Goal: Feedback & Contribution: Leave review/rating

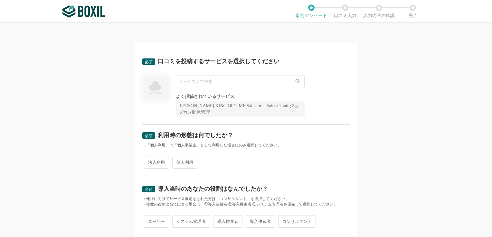
click at [217, 83] on input "text" at bounding box center [240, 81] width 129 height 13
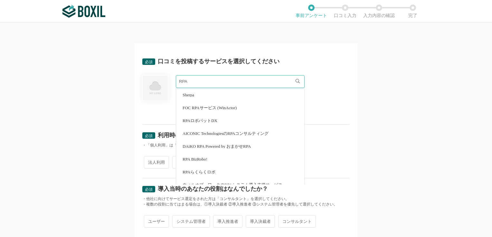
click at [205, 117] on li "RPAロボパットDX" at bounding box center [240, 120] width 128 height 13
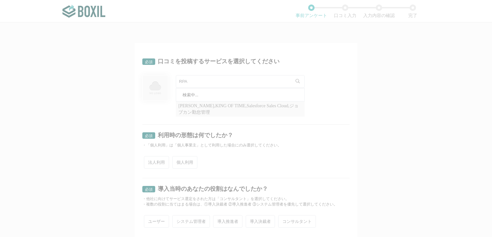
type input "RPAロボパットDX"
radio input "true"
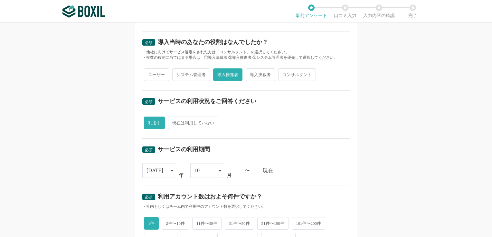
scroll to position [148, 0]
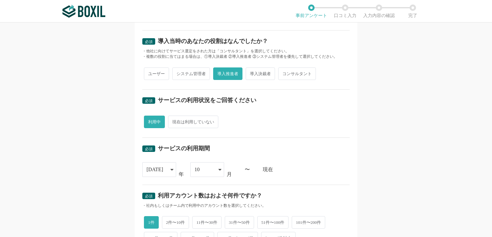
click at [170, 171] on icon at bounding box center [171, 169] width 3 height 5
click at [155, 223] on span "[DATE]" at bounding box center [155, 222] width 17 height 5
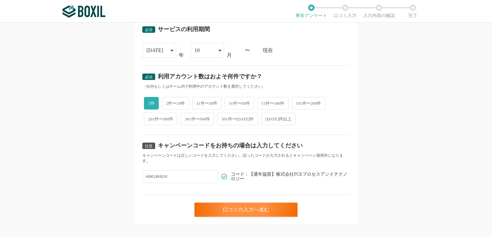
scroll to position [271, 0]
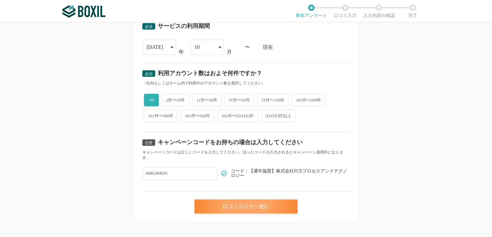
click at [247, 205] on div "口コミの入力へ進む" at bounding box center [245, 207] width 103 height 14
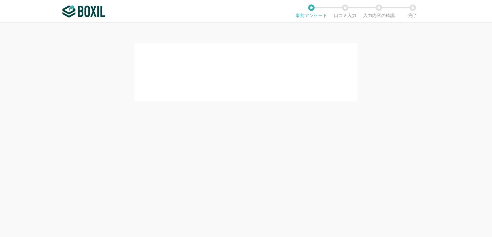
scroll to position [0, 0]
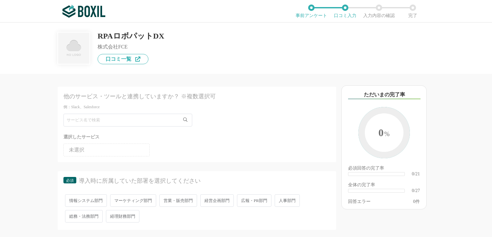
drag, startPoint x: 133, startPoint y: 114, endPoint x: 131, endPoint y: 118, distance: 4.8
click at [131, 117] on div "他のサービス・ツールと連携していますか？ ※複数選択可 例：Slack、Salesforce 選択したサービス 未選択" at bounding box center [197, 125] width 278 height 76
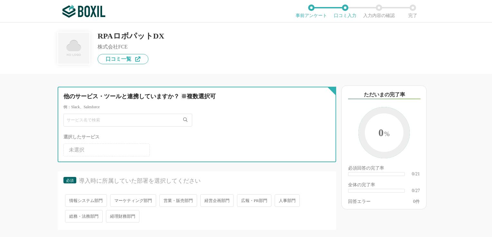
click at [130, 119] on input "text" at bounding box center [127, 120] width 129 height 13
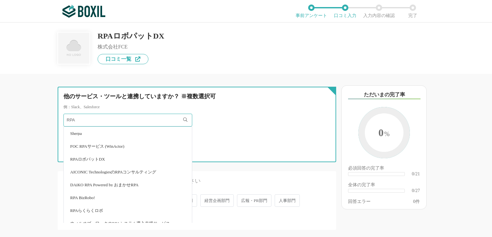
type input "RPA"
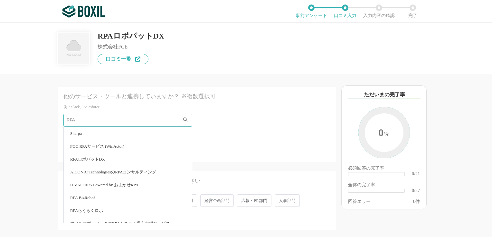
click at [93, 161] on li "RPAロボパットDX" at bounding box center [128, 159] width 128 height 13
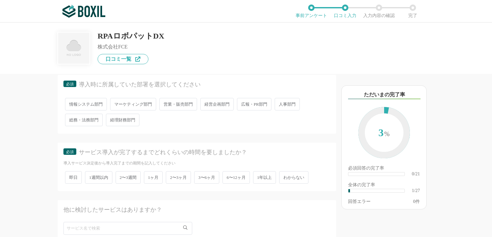
scroll to position [97, 0]
click at [84, 117] on span "総務・法務部門" at bounding box center [84, 119] width 38 height 13
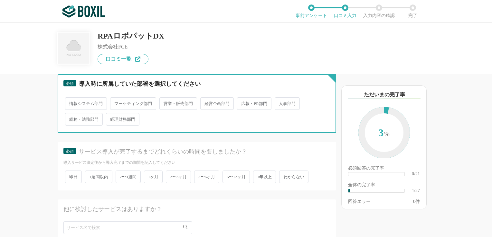
click at [71, 117] on input "総務・法務部門" at bounding box center [69, 116] width 4 height 4
radio input "true"
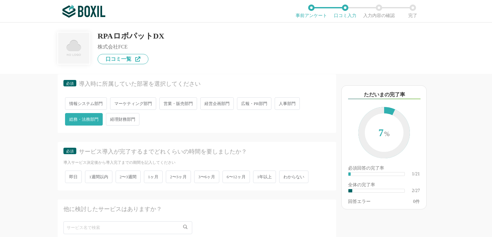
click at [177, 173] on span "2〜3ヶ月" at bounding box center [178, 177] width 25 height 13
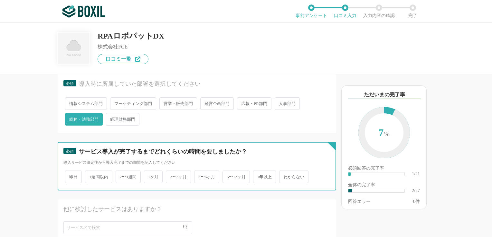
click at [171, 173] on input "2〜3ヶ月" at bounding box center [169, 174] width 4 height 4
radio input "true"
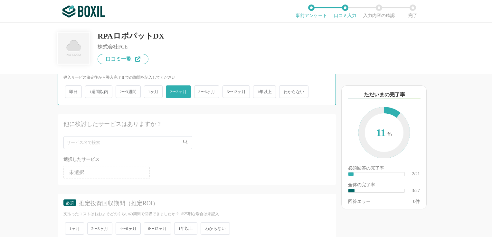
scroll to position [178, 0]
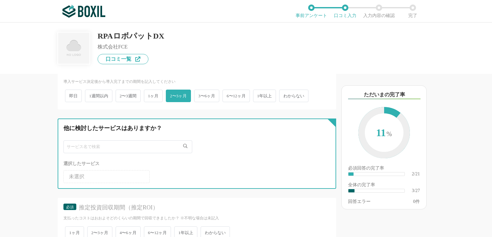
click at [111, 141] on input "text" at bounding box center [127, 147] width 129 height 13
type input "e"
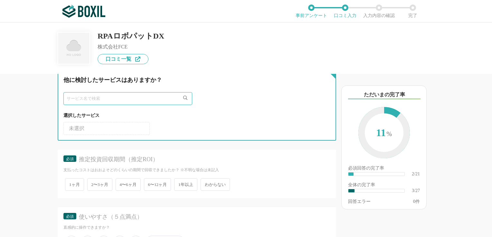
scroll to position [229, 0]
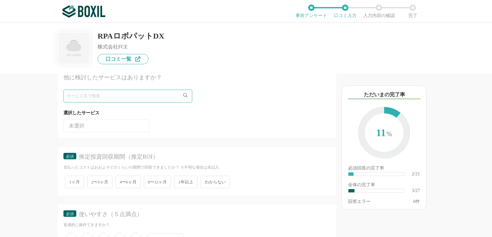
click at [189, 181] on span "1年以上" at bounding box center [185, 182] width 23 height 13
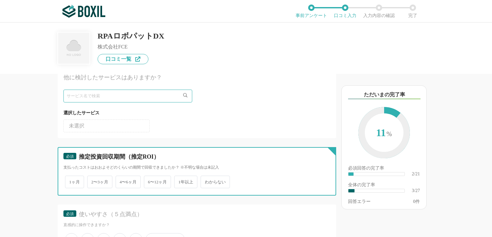
click at [180, 181] on input "1年以上" at bounding box center [178, 179] width 4 height 4
radio input "true"
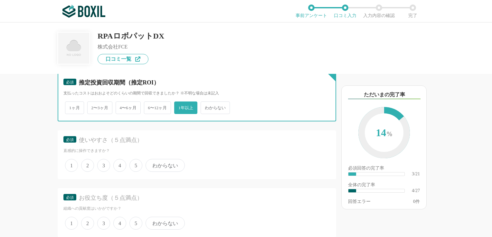
scroll to position [306, 0]
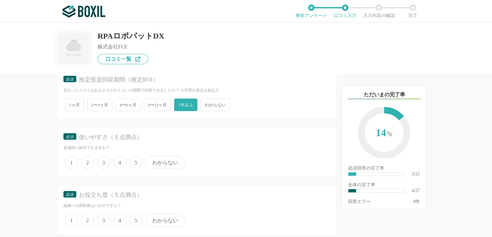
click at [137, 160] on span "5" at bounding box center [135, 162] width 13 height 13
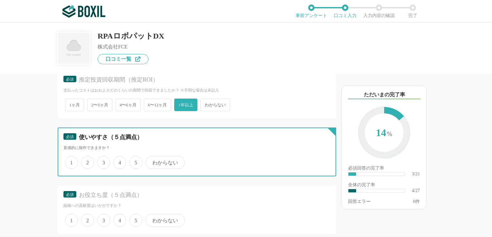
click at [135, 160] on input "5" at bounding box center [133, 159] width 4 height 4
radio input "true"
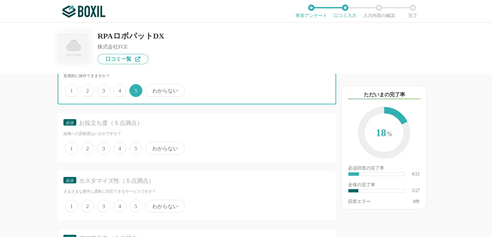
scroll to position [389, 0]
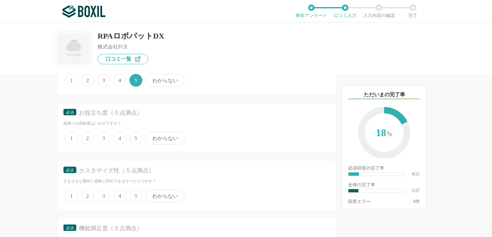
click at [137, 136] on span "5" at bounding box center [135, 138] width 13 height 13
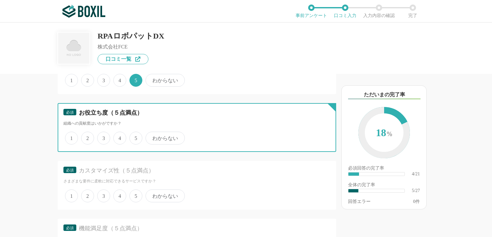
click at [135, 136] on input "5" at bounding box center [133, 135] width 4 height 4
radio input "true"
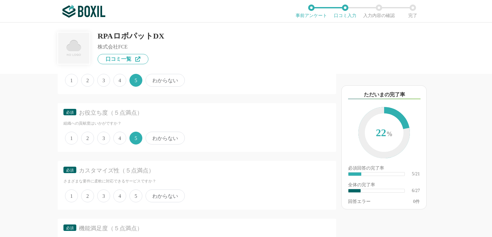
click at [136, 193] on span "5" at bounding box center [135, 196] width 13 height 13
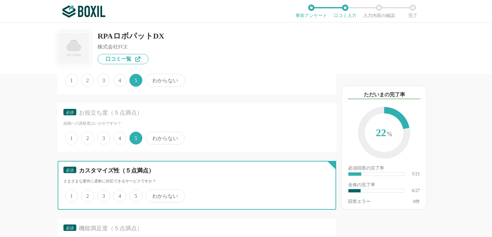
click at [135, 193] on input "5" at bounding box center [133, 193] width 4 height 4
radio input "true"
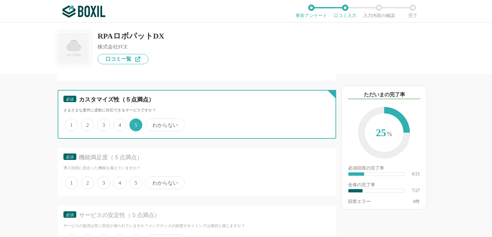
scroll to position [461, 0]
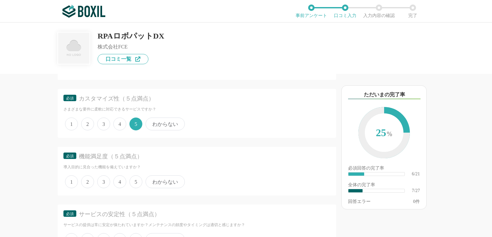
click at [133, 183] on span "5" at bounding box center [135, 182] width 13 height 13
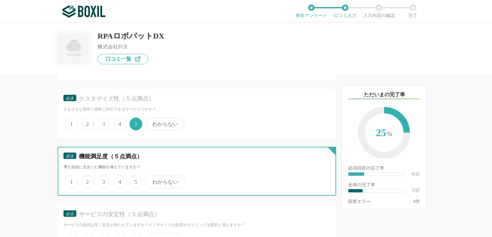
click at [133, 181] on input "5" at bounding box center [133, 179] width 4 height 4
radio input "true"
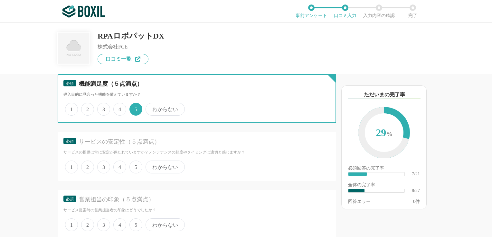
scroll to position [536, 0]
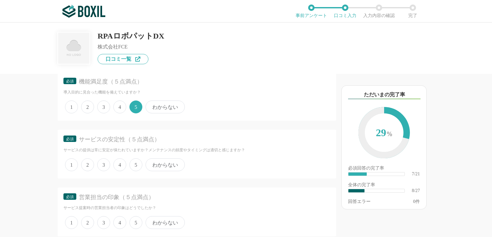
click at [133, 164] on span "5" at bounding box center [135, 165] width 13 height 13
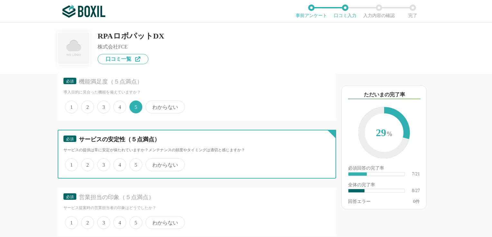
click at [133, 164] on input "5" at bounding box center [133, 162] width 4 height 4
radio input "true"
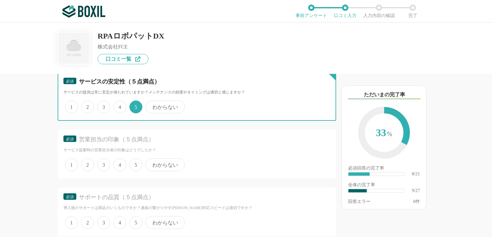
scroll to position [598, 0]
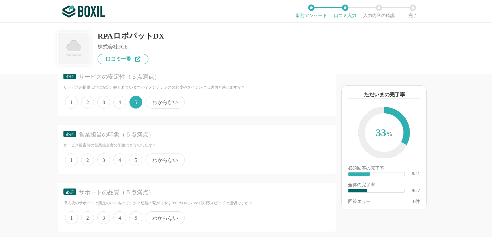
click at [135, 157] on span "5" at bounding box center [135, 160] width 13 height 13
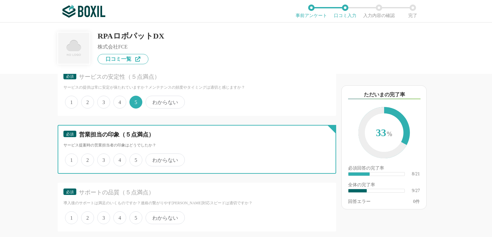
click at [135, 157] on input "5" at bounding box center [133, 157] width 4 height 4
radio input "true"
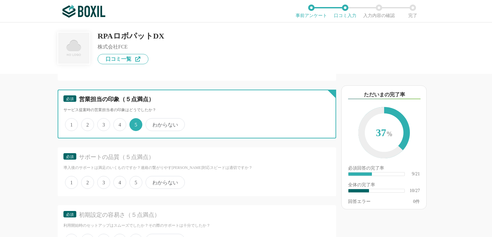
scroll to position [636, 0]
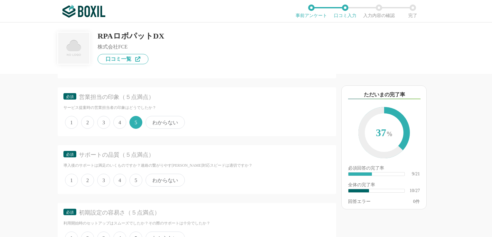
click at [137, 180] on span "5" at bounding box center [135, 180] width 13 height 13
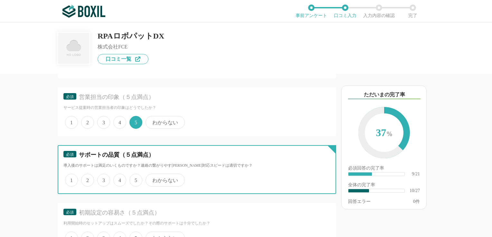
click at [135, 179] on input "5" at bounding box center [133, 177] width 4 height 4
radio input "true"
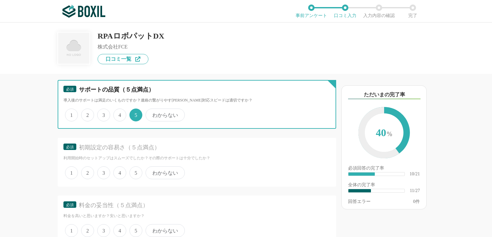
scroll to position [705, 0]
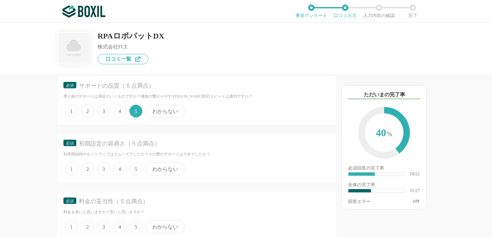
click at [119, 166] on span "4" at bounding box center [119, 169] width 13 height 13
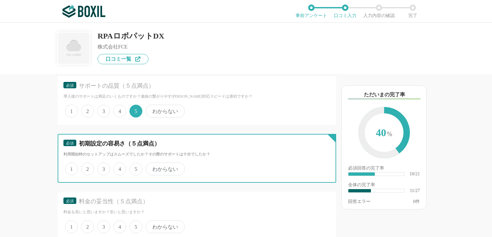
click at [119, 166] on input "4" at bounding box center [117, 166] width 4 height 4
radio input "true"
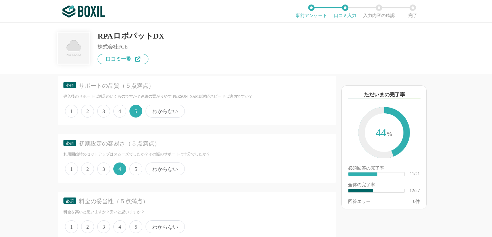
click at [122, 225] on span "4" at bounding box center [119, 227] width 13 height 13
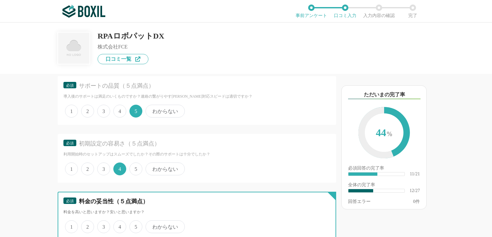
click at [119, 225] on input "4" at bounding box center [117, 224] width 4 height 4
radio input "true"
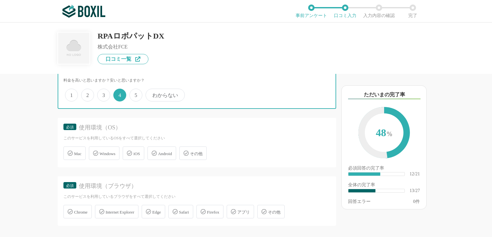
scroll to position [843, 0]
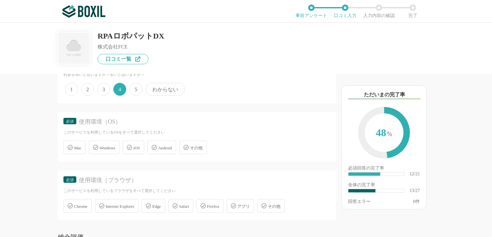
click at [104, 146] on span "Windows" at bounding box center [107, 148] width 16 height 5
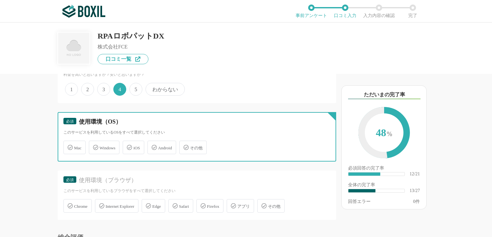
click at [94, 143] on input "Windows" at bounding box center [92, 144] width 4 height 4
checkbox input "true"
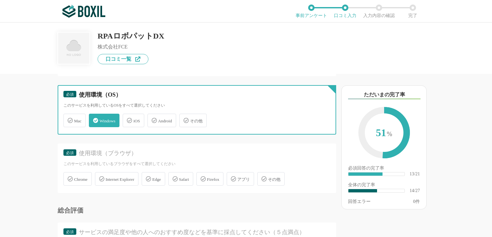
scroll to position [873, 0]
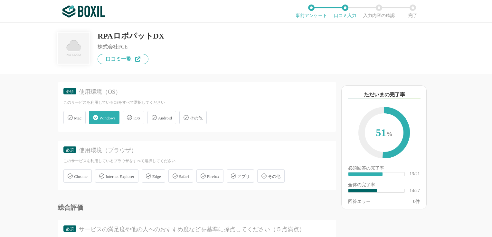
click at [83, 174] on span "Chrome" at bounding box center [81, 176] width 14 height 5
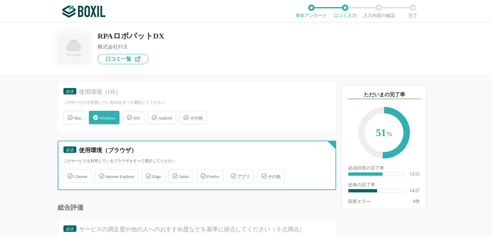
click at [69, 172] on input "Chrome" at bounding box center [67, 173] width 4 height 4
checkbox input "true"
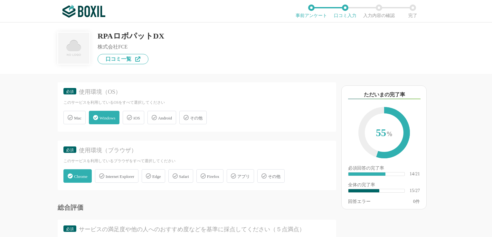
click at [161, 174] on span "Edge" at bounding box center [156, 176] width 9 height 5
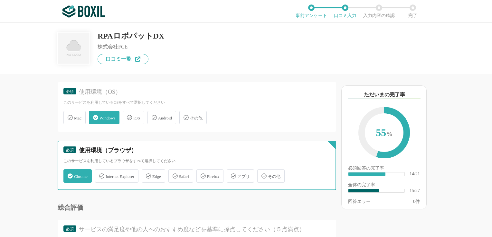
click at [147, 174] on input "Edge" at bounding box center [145, 173] width 4 height 4
checkbox input "true"
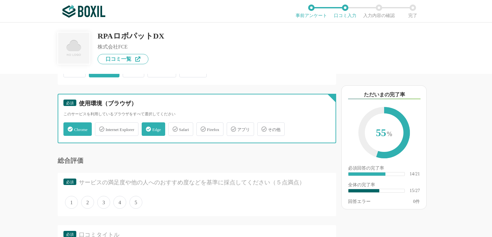
scroll to position [924, 0]
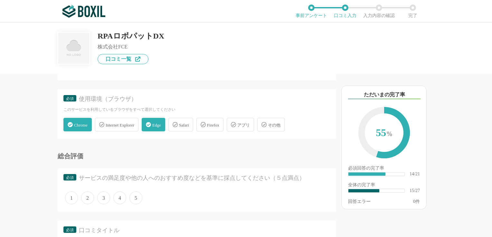
click at [135, 192] on span "5" at bounding box center [135, 198] width 13 height 13
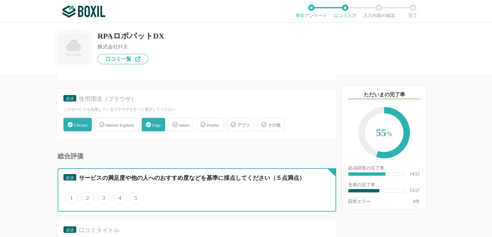
click at [135, 193] on input "5" at bounding box center [133, 195] width 4 height 4
radio input "true"
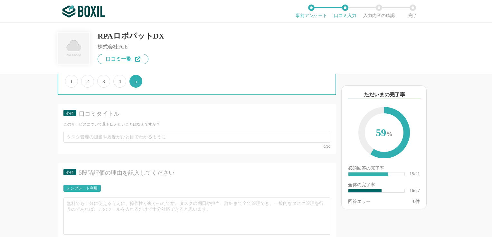
scroll to position [1037, 0]
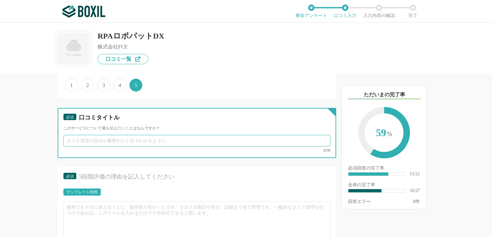
click at [135, 136] on input "text" at bounding box center [196, 141] width 267 height 12
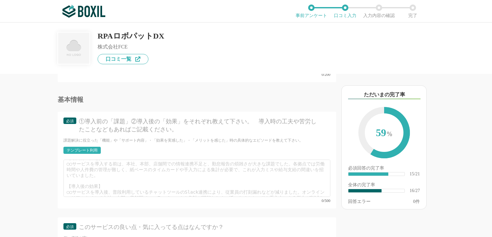
scroll to position [13, 0]
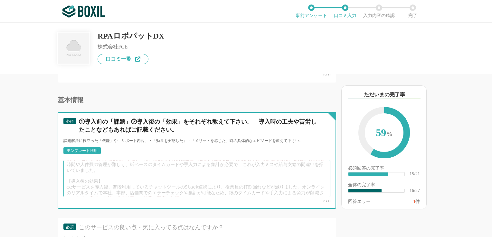
click at [72, 170] on textarea at bounding box center [196, 178] width 267 height 37
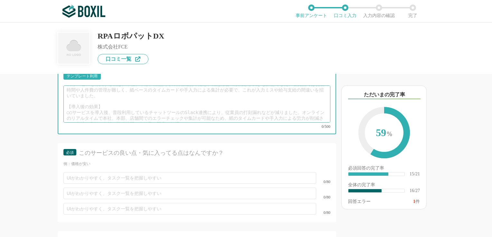
scroll to position [1289, 0]
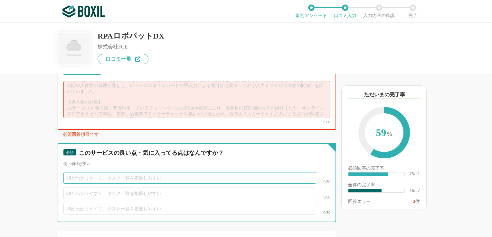
click at [86, 172] on input "text" at bounding box center [189, 178] width 253 height 12
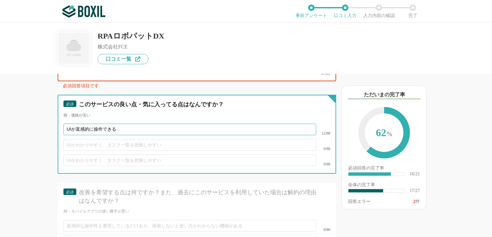
scroll to position [1346, 0]
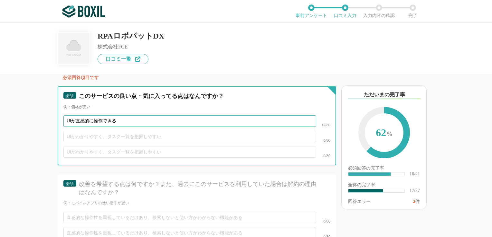
type input "UIが直感的に操作できる"
click at [82, 131] on input "text" at bounding box center [189, 137] width 253 height 12
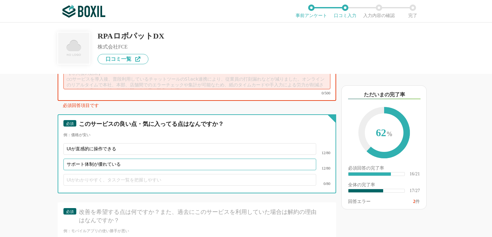
scroll to position [1316, 0]
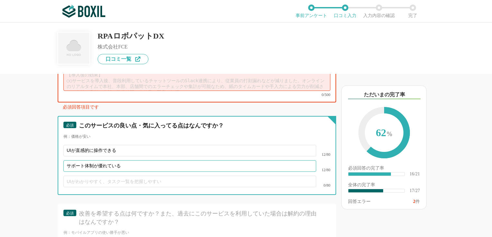
type input "サポート体制が優れている"
click at [89, 176] on input "text" at bounding box center [189, 182] width 253 height 12
type input "A"
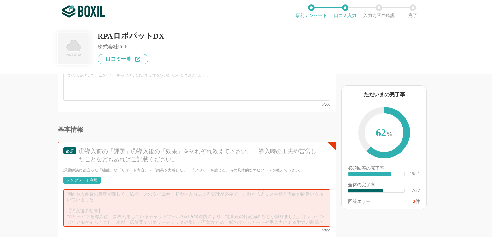
scroll to position [0, 0]
click at [92, 179] on div "テンプレート利用" at bounding box center [82, 181] width 31 height 4
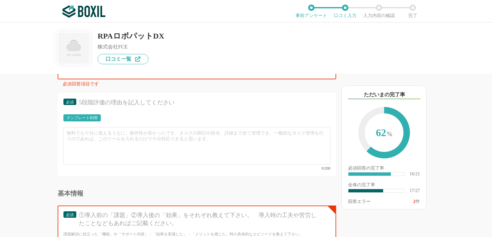
scroll to position [1112, 0]
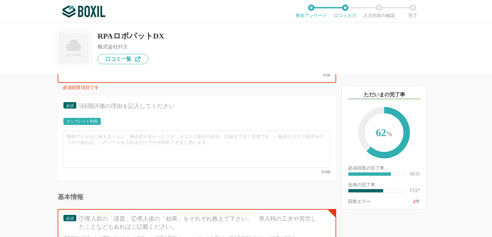
click at [93, 120] on div "テンプレート利用" at bounding box center [82, 122] width 31 height 4
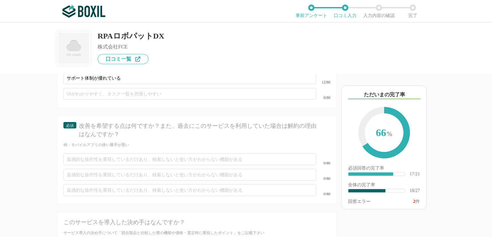
scroll to position [1409, 0]
